Goal: Task Accomplishment & Management: Manage account settings

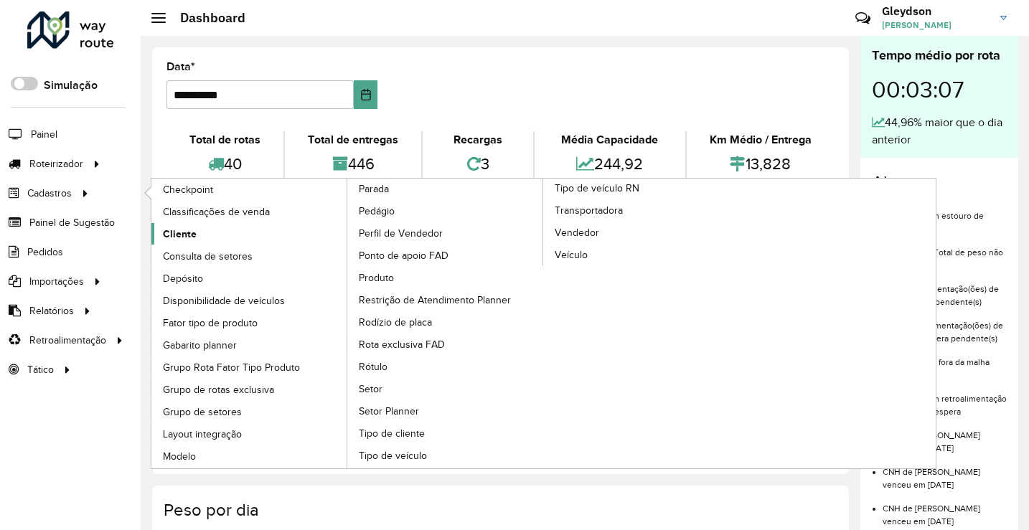
click at [192, 237] on span "Cliente" at bounding box center [180, 234] width 34 height 15
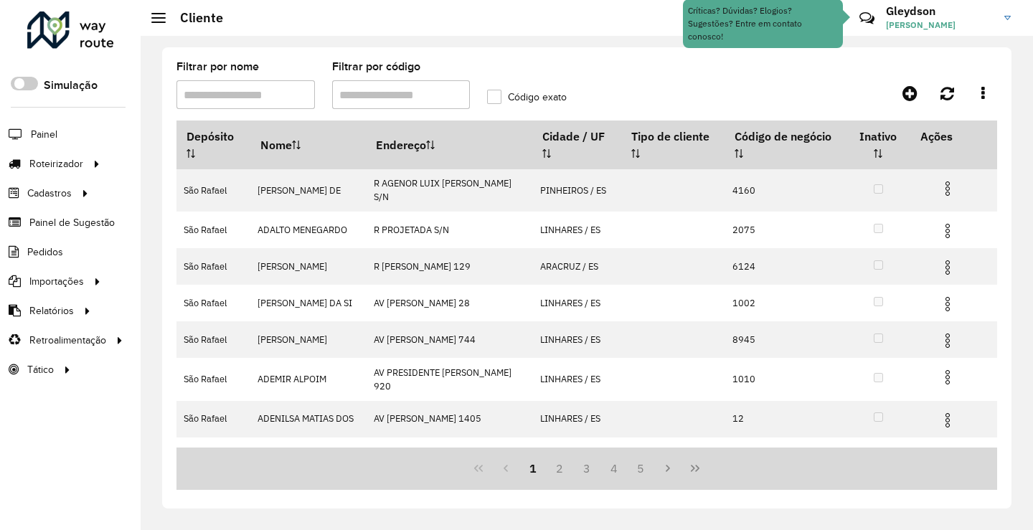
click at [456, 95] on input "Filtrar por código" at bounding box center [401, 94] width 138 height 29
paste input "******"
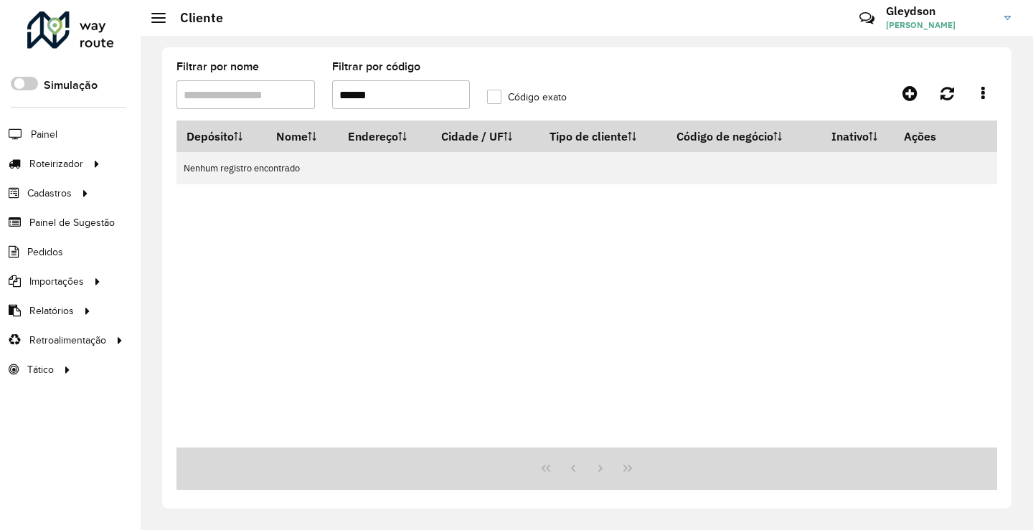
drag, startPoint x: 410, startPoint y: 95, endPoint x: 223, endPoint y: 94, distance: 187.2
click at [223, 93] on formly-group "Filtrar por nome Filtrar por código ****** Código exato" at bounding box center [478, 91] width 621 height 59
paste input "text"
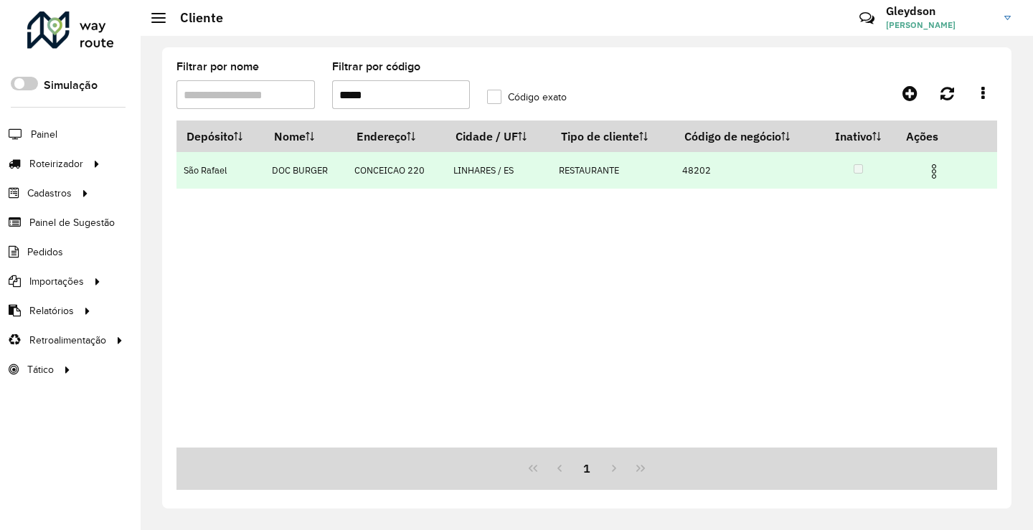
type input "*****"
click at [933, 168] on img at bounding box center [933, 171] width 17 height 17
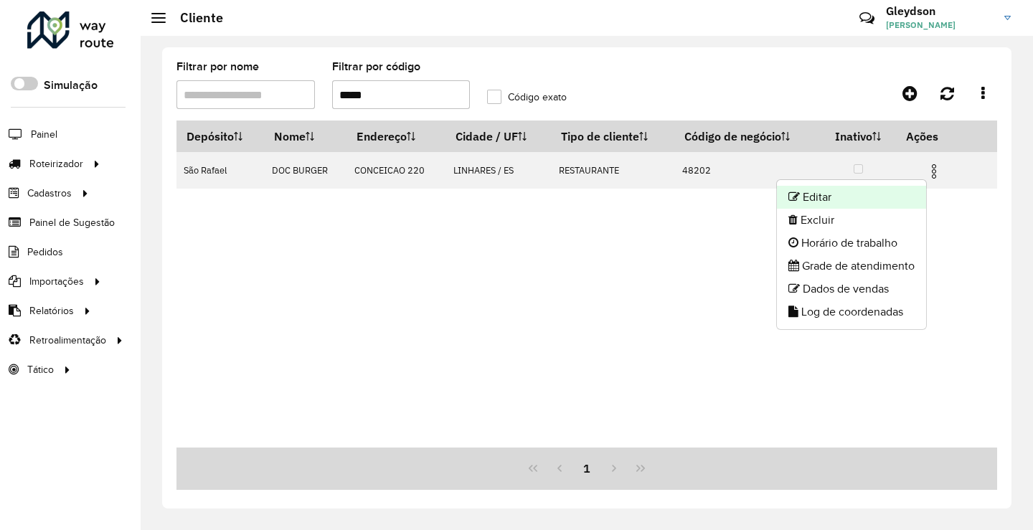
click at [874, 194] on li "Editar" at bounding box center [851, 197] width 149 height 23
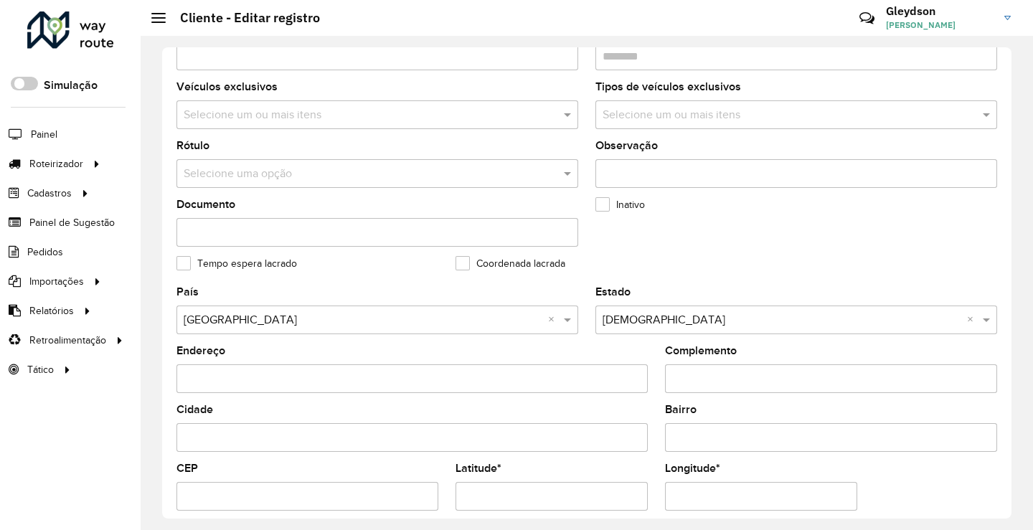
scroll to position [143, 0]
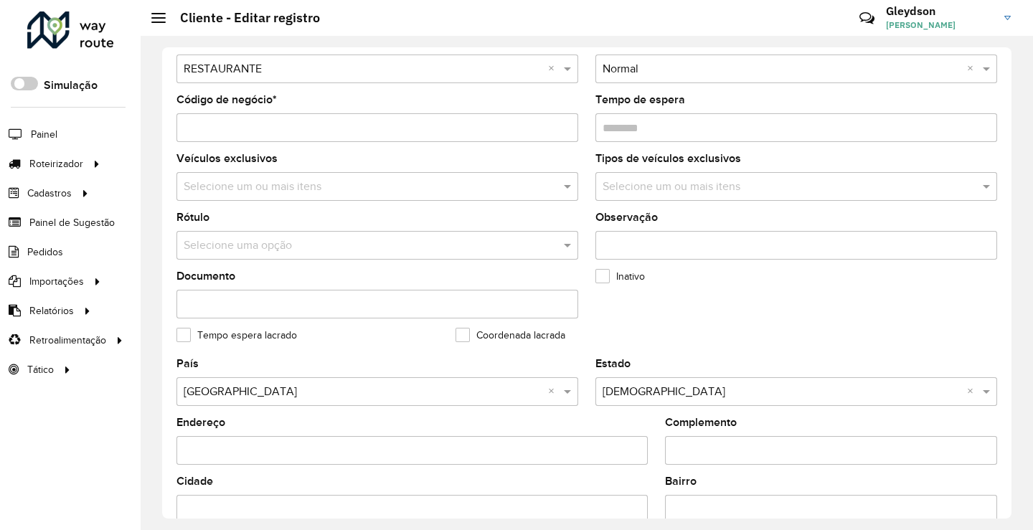
click at [260, 250] on input "text" at bounding box center [363, 245] width 359 height 17
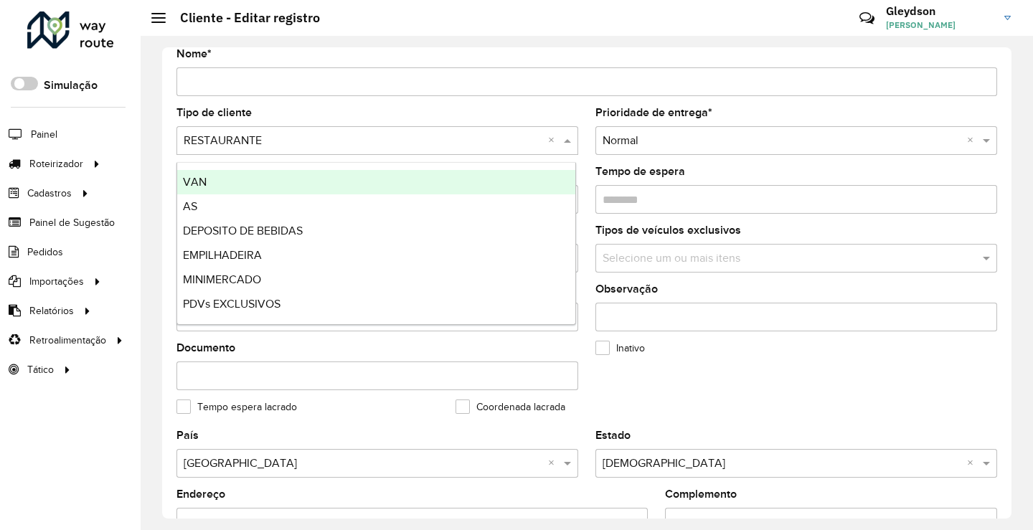
click at [342, 143] on input "text" at bounding box center [363, 141] width 359 height 17
click at [222, 187] on div "VAN" at bounding box center [376, 182] width 398 height 24
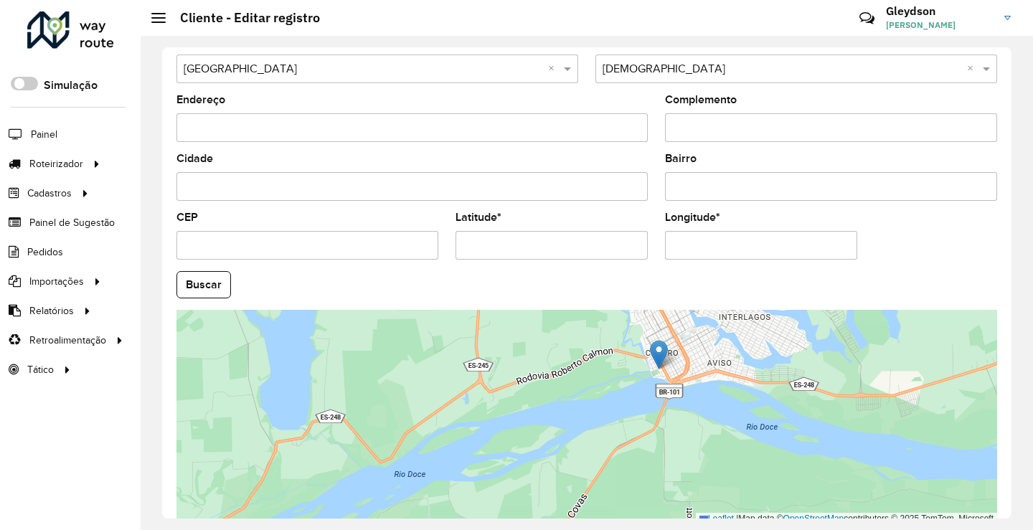
scroll to position [537, 0]
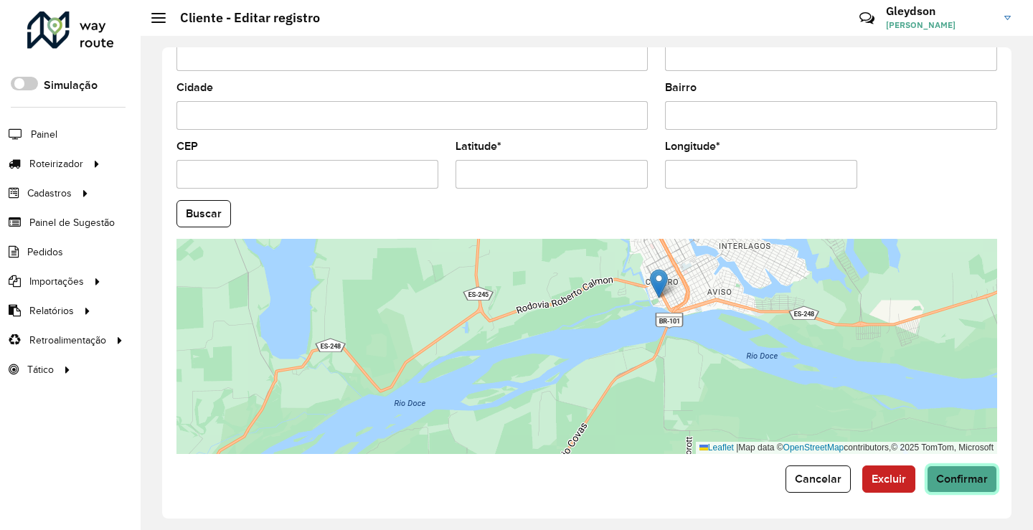
click at [951, 481] on span "Confirmar" at bounding box center [962, 479] width 52 height 12
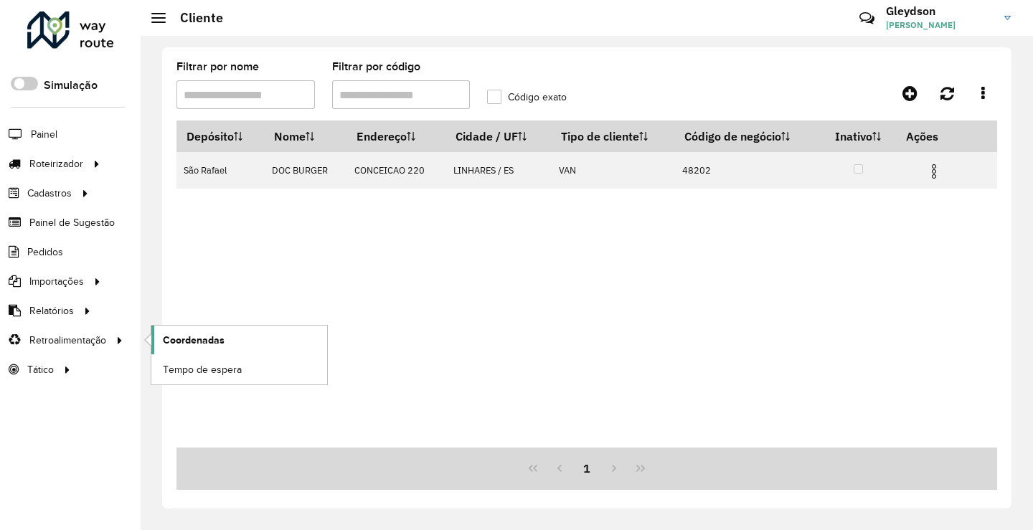
click at [204, 336] on span "Coordenadas" at bounding box center [194, 340] width 62 height 15
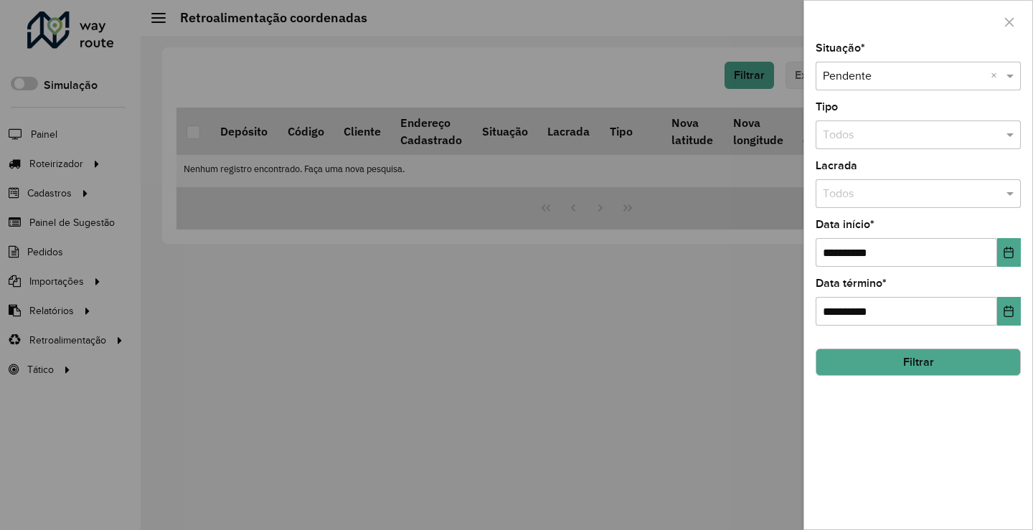
click at [928, 364] on button "Filtrar" at bounding box center [918, 362] width 205 height 27
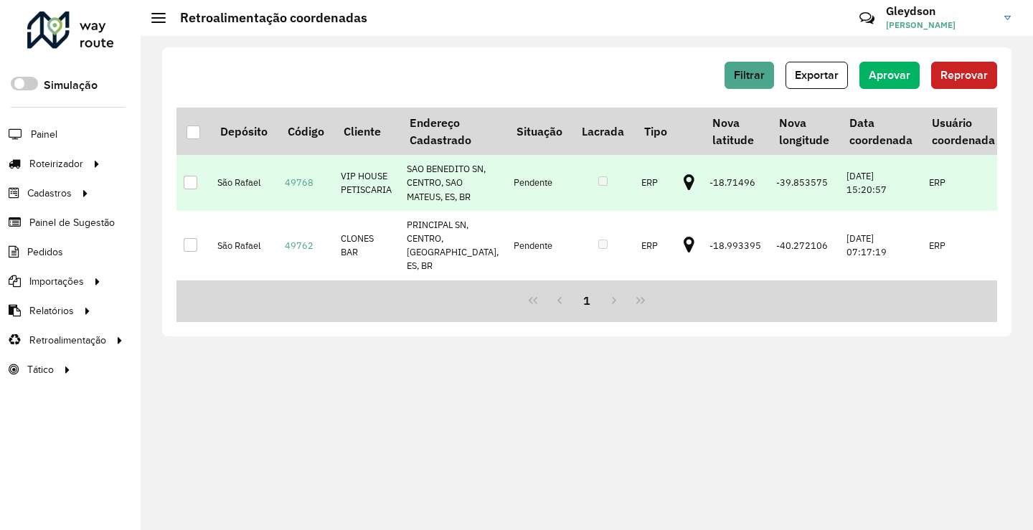
click at [187, 187] on div at bounding box center [191, 183] width 14 height 14
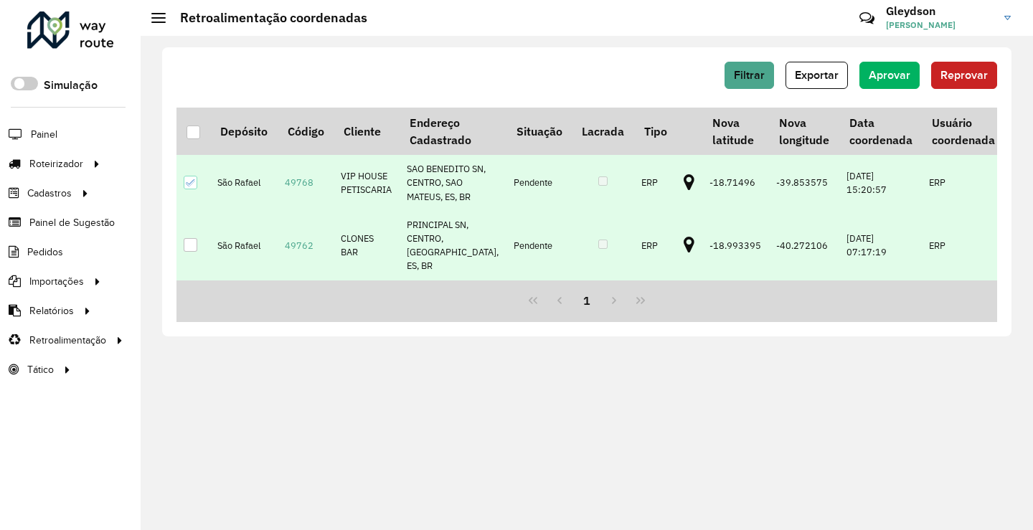
click at [192, 252] on div at bounding box center [191, 245] width 14 height 14
click at [904, 80] on span "Aprovar" at bounding box center [890, 75] width 42 height 12
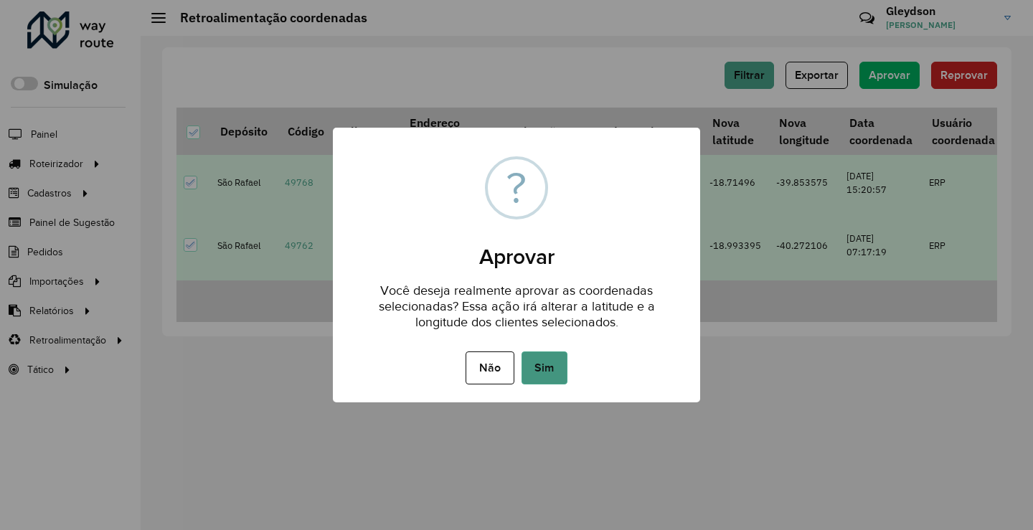
click at [557, 362] on button "Sim" at bounding box center [545, 368] width 46 height 33
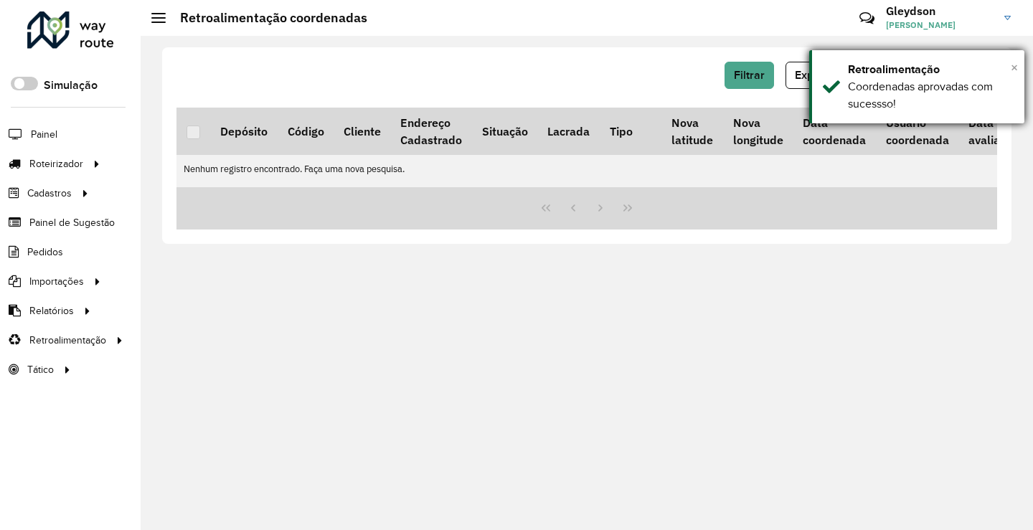
click at [1014, 67] on span "×" at bounding box center [1014, 68] width 7 height 16
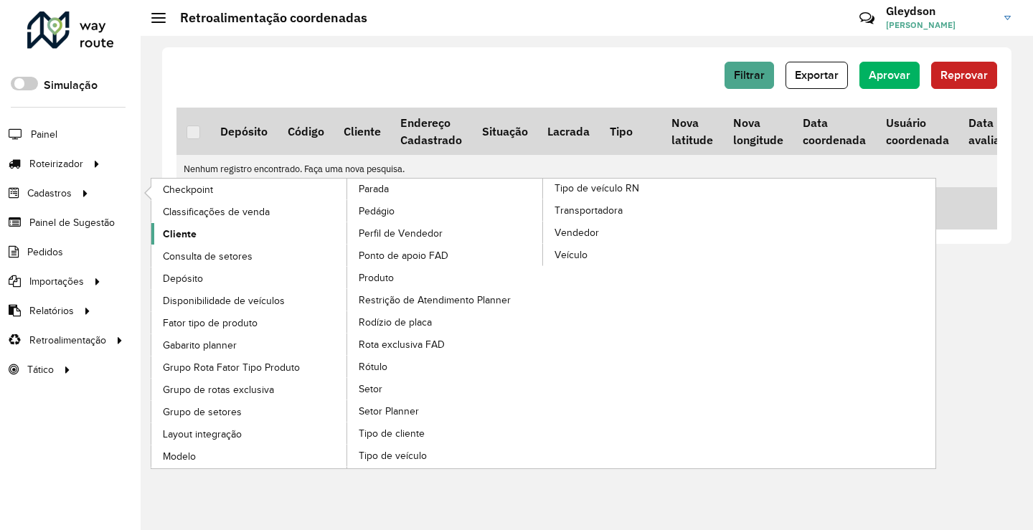
click at [235, 236] on link "Cliente" at bounding box center [249, 234] width 197 height 22
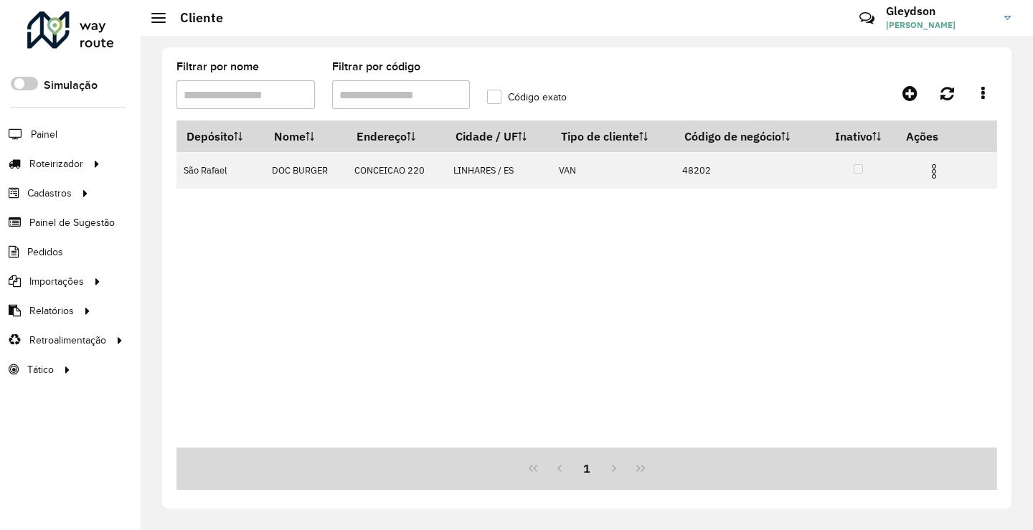
drag, startPoint x: 410, startPoint y: 95, endPoint x: 390, endPoint y: 95, distance: 19.4
click at [391, 94] on hb-app "Aguarde... Pop-up bloqueado! Seu navegador bloqueou automáticamente a abertura …" at bounding box center [516, 265] width 1033 height 530
drag, startPoint x: 415, startPoint y: 94, endPoint x: 270, endPoint y: 106, distance: 144.7
click at [271, 105] on formly-group "Filtrar por nome Filtrar por código Código exato" at bounding box center [478, 91] width 621 height 59
paste input "**********"
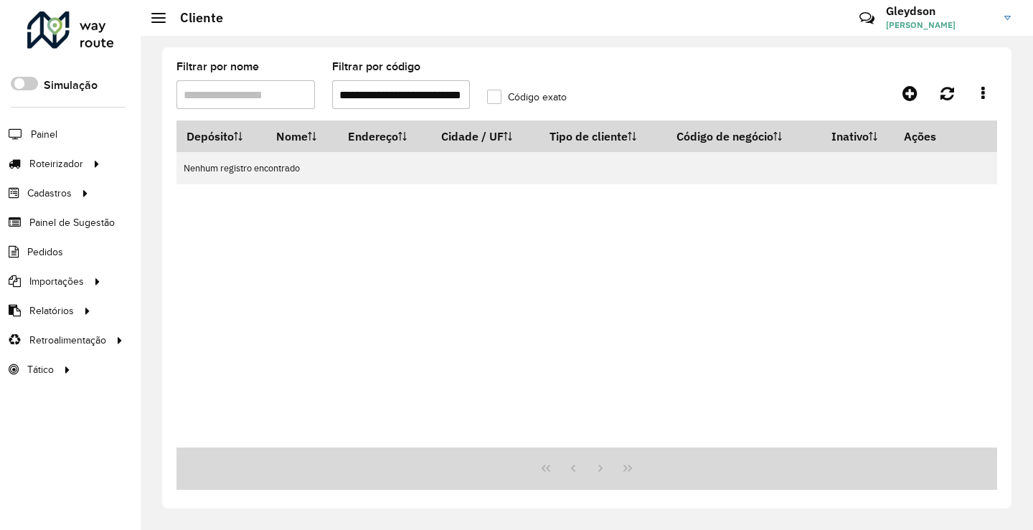
scroll to position [0, 30]
drag, startPoint x: 342, startPoint y: 94, endPoint x: 803, endPoint y: 104, distance: 461.4
click at [803, 104] on div "**********" at bounding box center [586, 91] width 821 height 59
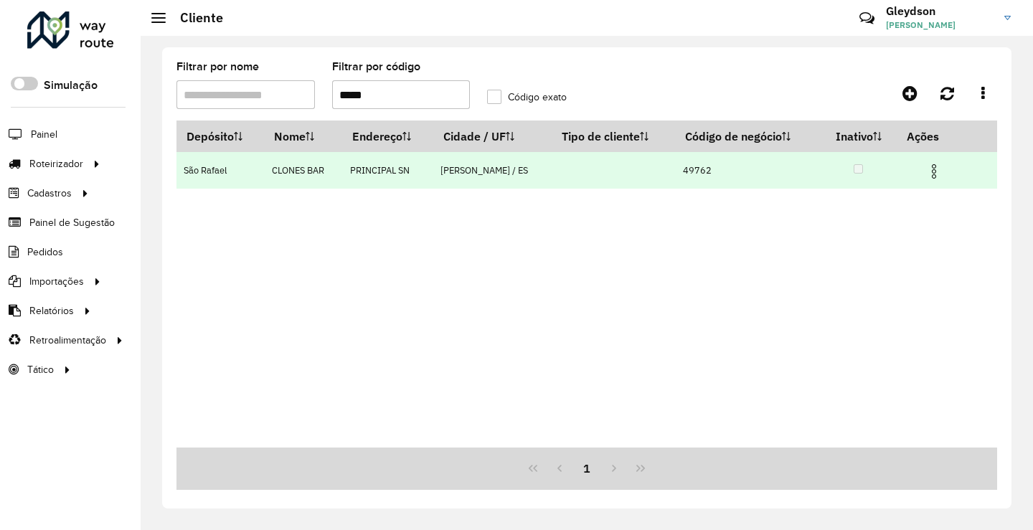
type input "*****"
click at [926, 171] on img at bounding box center [933, 171] width 17 height 17
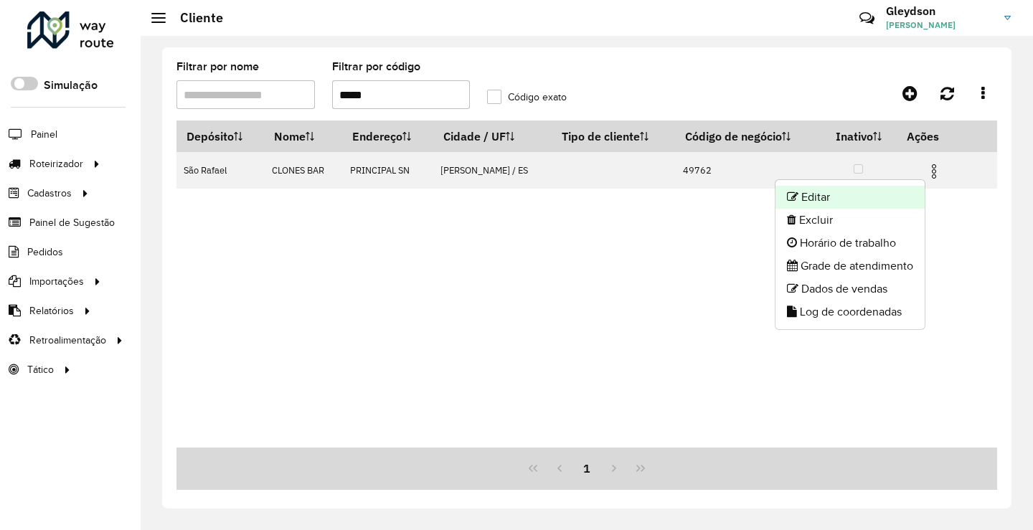
click at [830, 204] on li "Editar" at bounding box center [849, 197] width 149 height 23
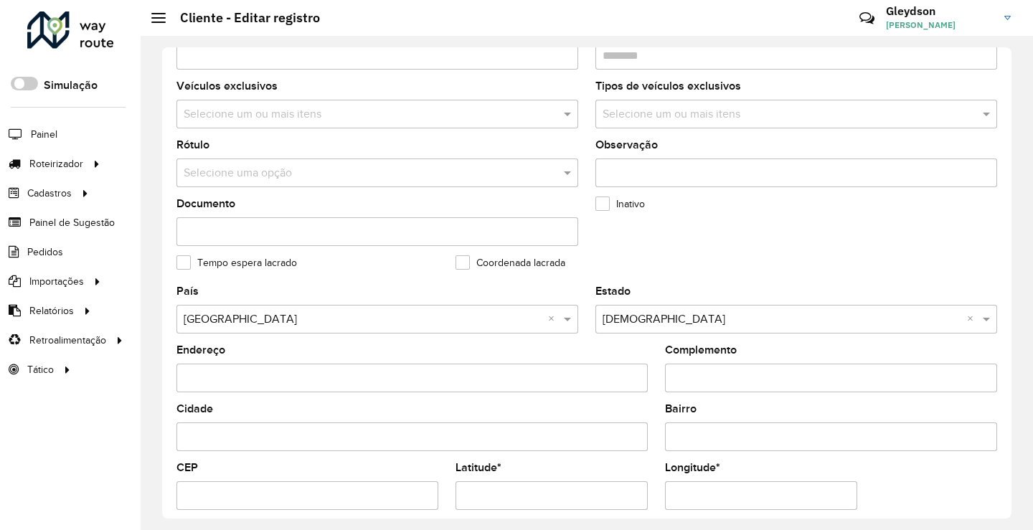
scroll to position [502, 0]
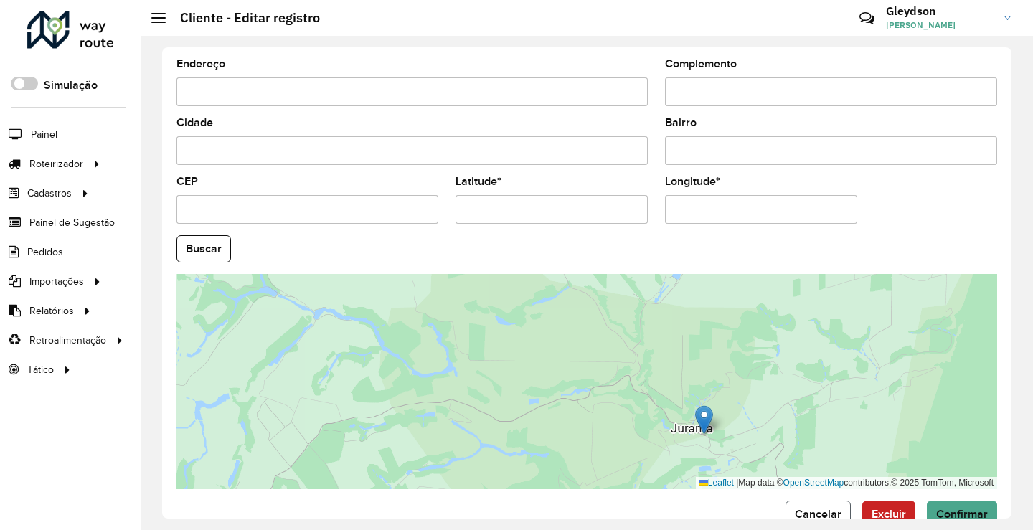
click at [812, 507] on button "Cancelar" at bounding box center [818, 514] width 65 height 27
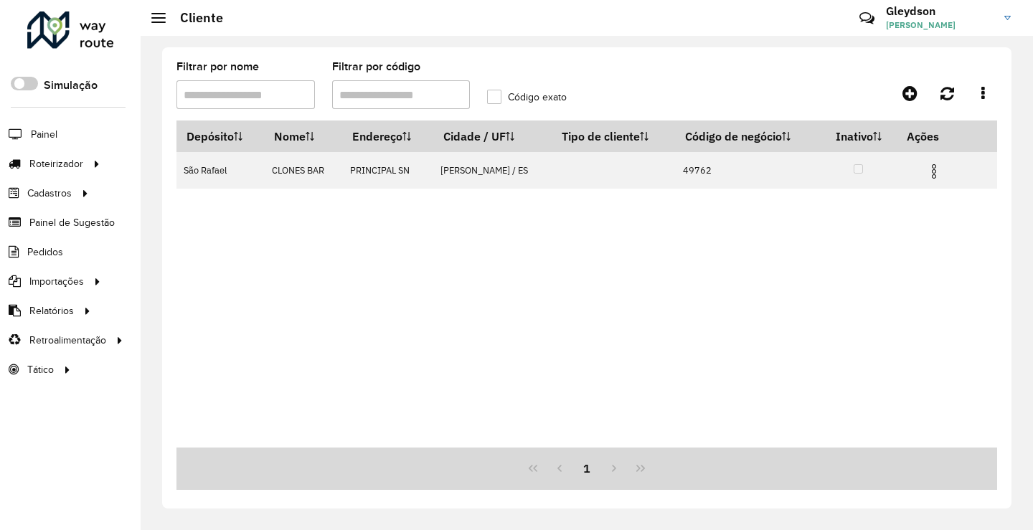
drag, startPoint x: 377, startPoint y: 95, endPoint x: 182, endPoint y: 90, distance: 194.5
click at [184, 90] on formly-group "Filtrar por nome Filtrar por código Código exato" at bounding box center [478, 91] width 621 height 59
paste input "text"
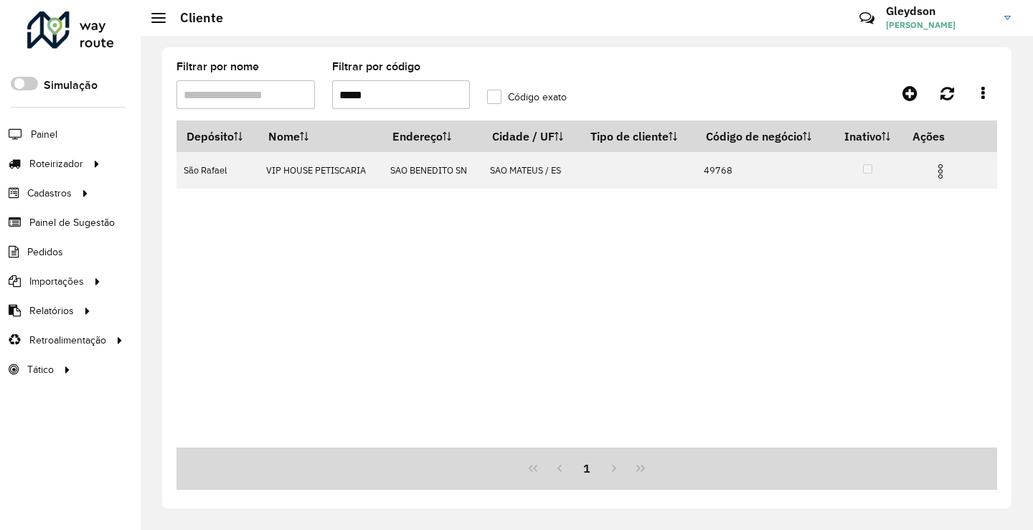
type input "*****"
click at [942, 171] on img at bounding box center [940, 171] width 17 height 17
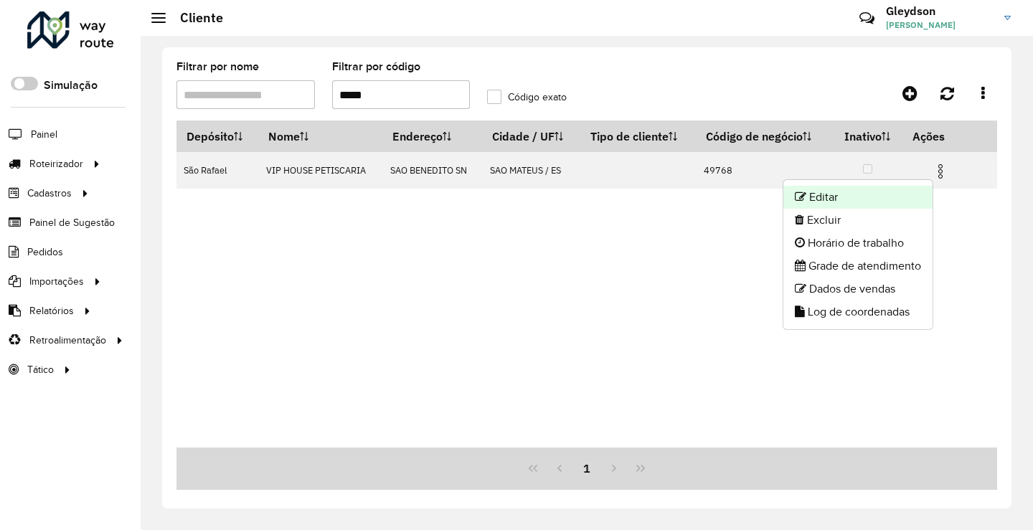
click at [812, 199] on li "Editar" at bounding box center [857, 197] width 149 height 23
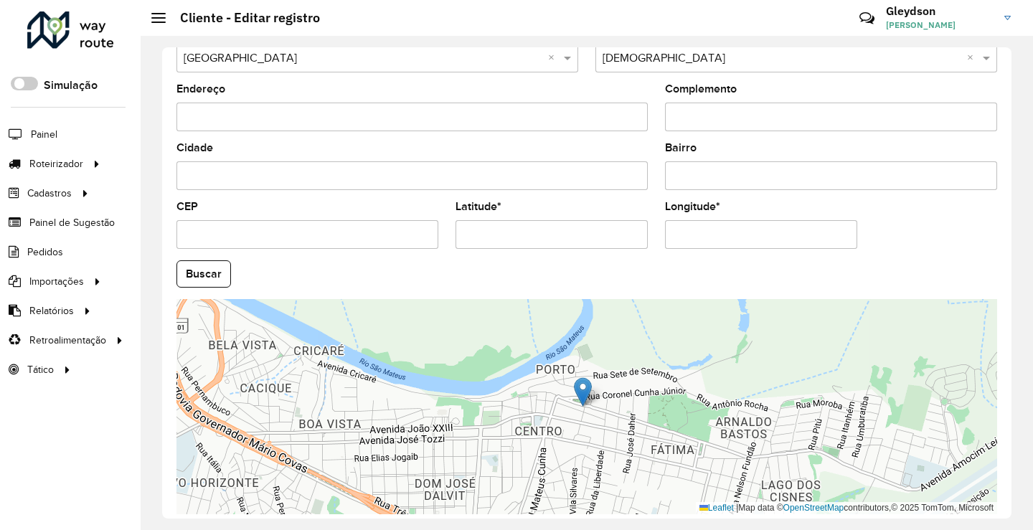
scroll to position [502, 0]
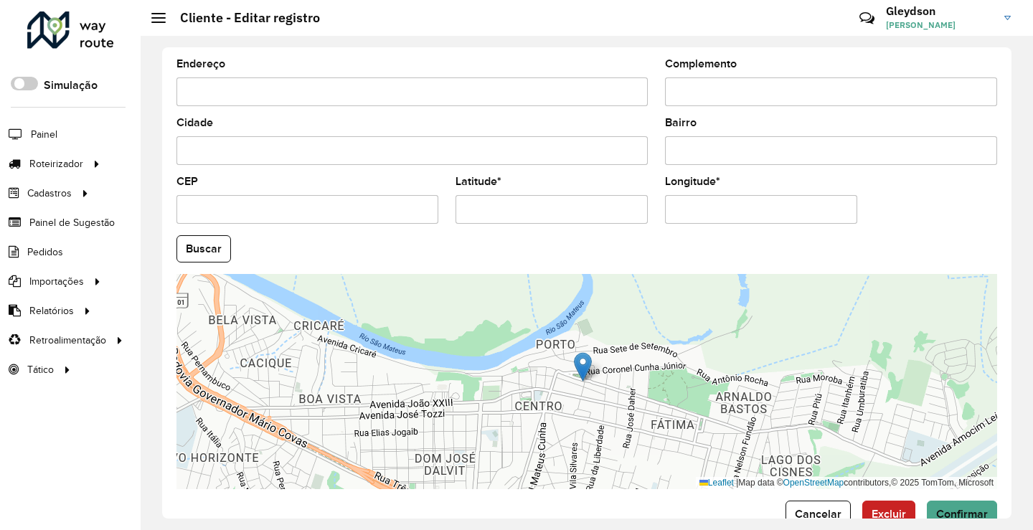
drag, startPoint x: 486, startPoint y: 206, endPoint x: 324, endPoint y: 205, distance: 162.1
click at [326, 205] on formly-group "País Selecione uma opção × [GEOGRAPHIC_DATA] × Estado Selecione uma opção × Esp…" at bounding box center [587, 244] width 838 height 489
paste input "text"
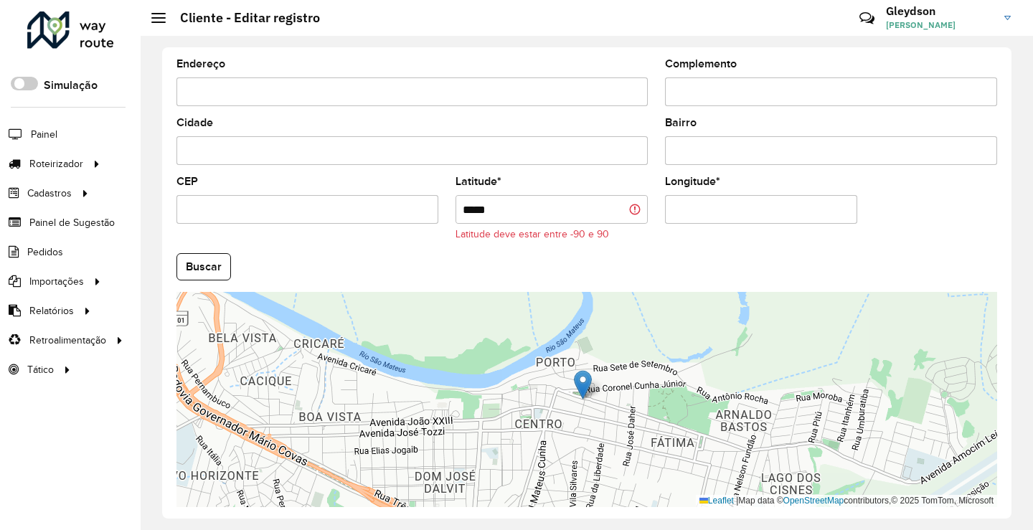
drag, startPoint x: 523, startPoint y: 212, endPoint x: 345, endPoint y: 210, distance: 177.9
click at [346, 210] on formly-group "País Selecione uma opção × [GEOGRAPHIC_DATA] × Estado Selecione uma opção × Esp…" at bounding box center [587, 253] width 838 height 507
paste input "**********"
drag, startPoint x: 514, startPoint y: 211, endPoint x: 600, endPoint y: 215, distance: 86.9
click at [600, 215] on input "**********" at bounding box center [552, 209] width 192 height 29
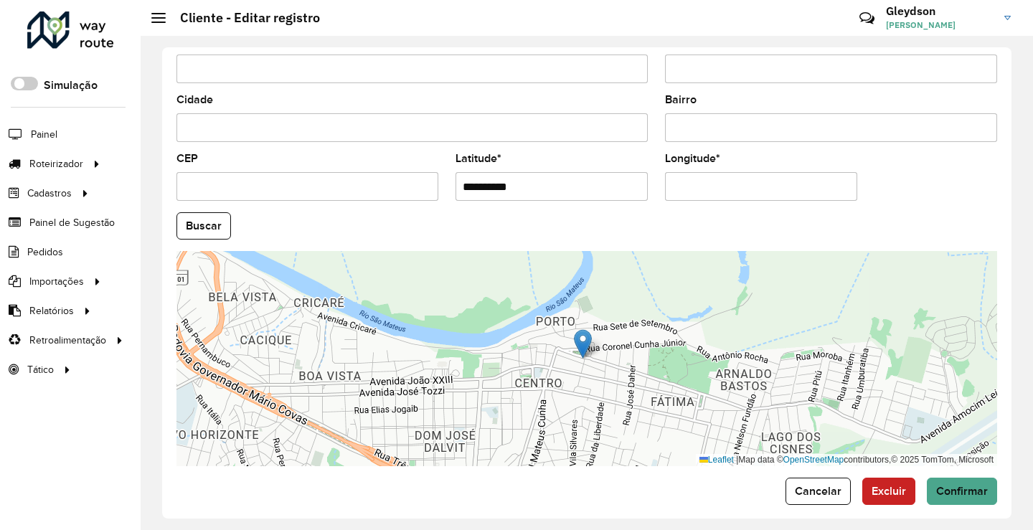
scroll to position [537, 0]
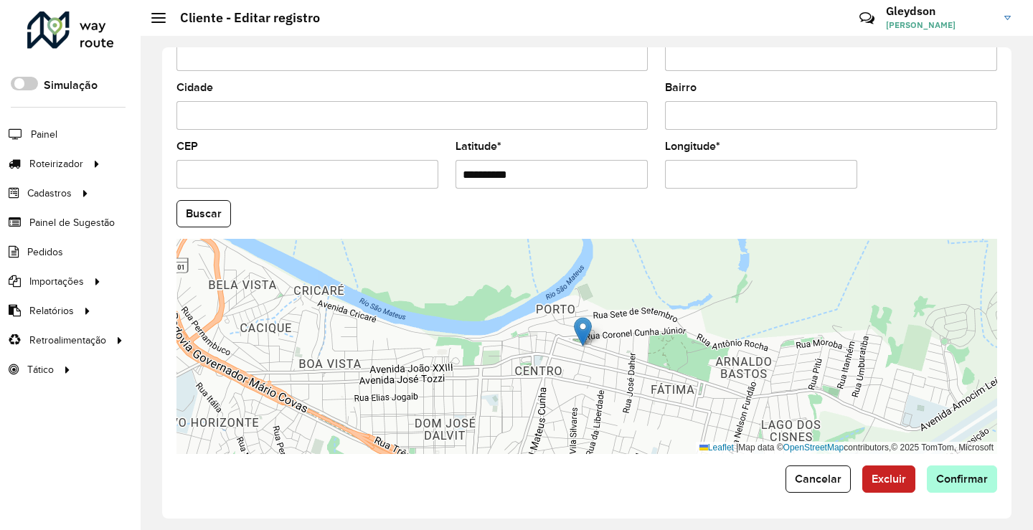
type input "**********"
click at [950, 477] on hb-app "Aguarde... Pop-up bloqueado! Seu navegador bloqueou automáticamente a abertura …" at bounding box center [516, 265] width 1033 height 530
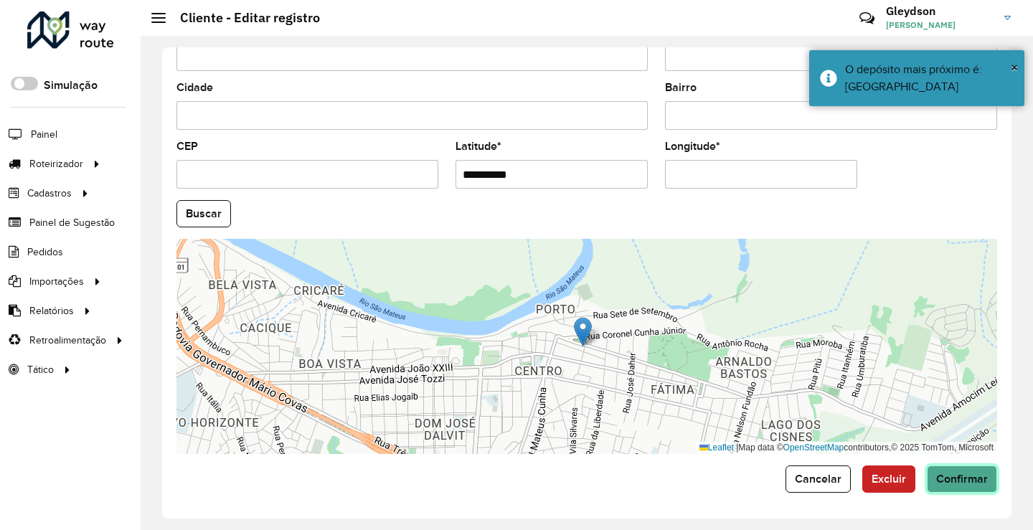
click at [943, 471] on button "Confirmar" at bounding box center [962, 479] width 70 height 27
